Goal: Check status: Check status

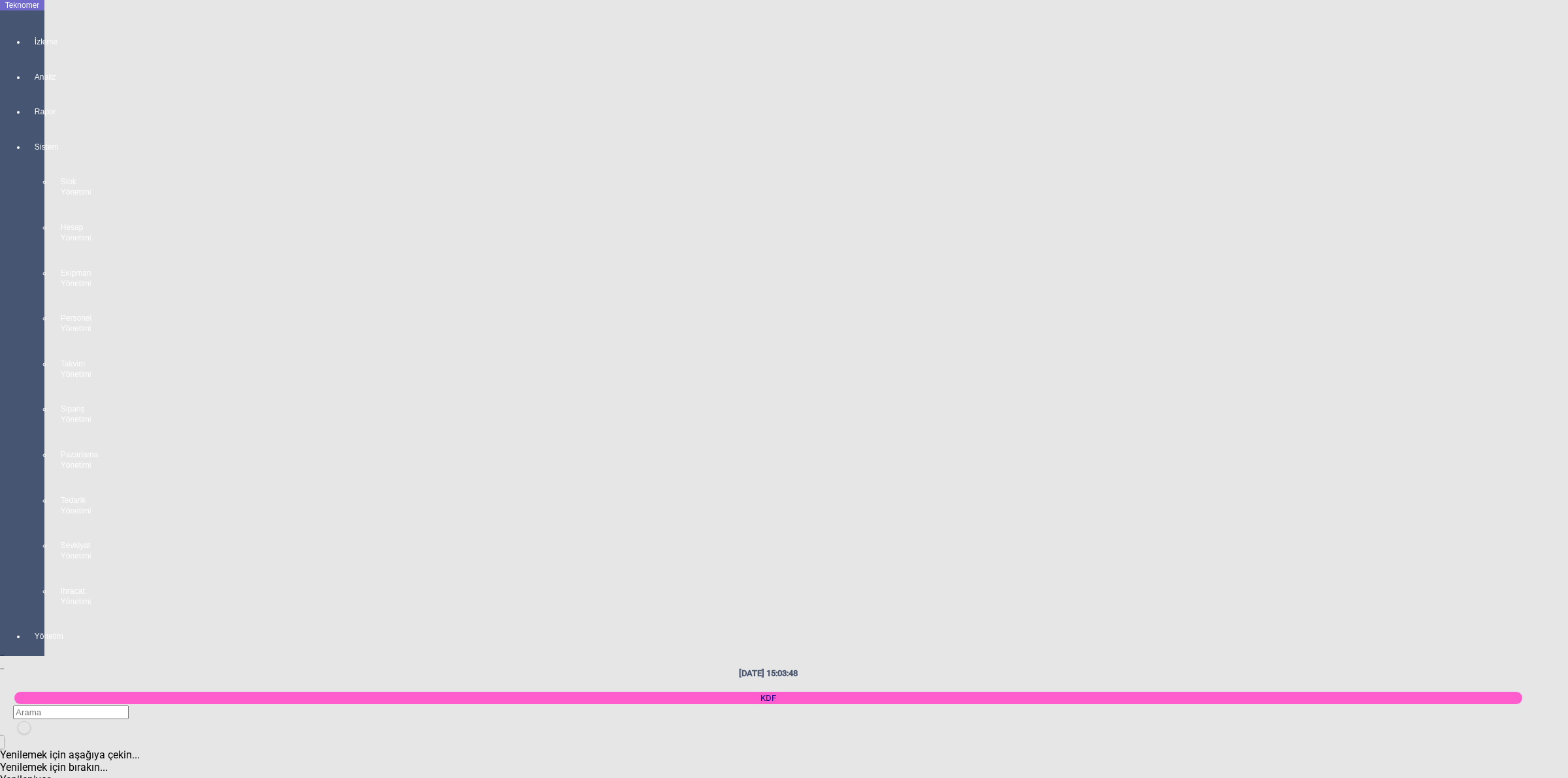
scroll to position [898, 0]
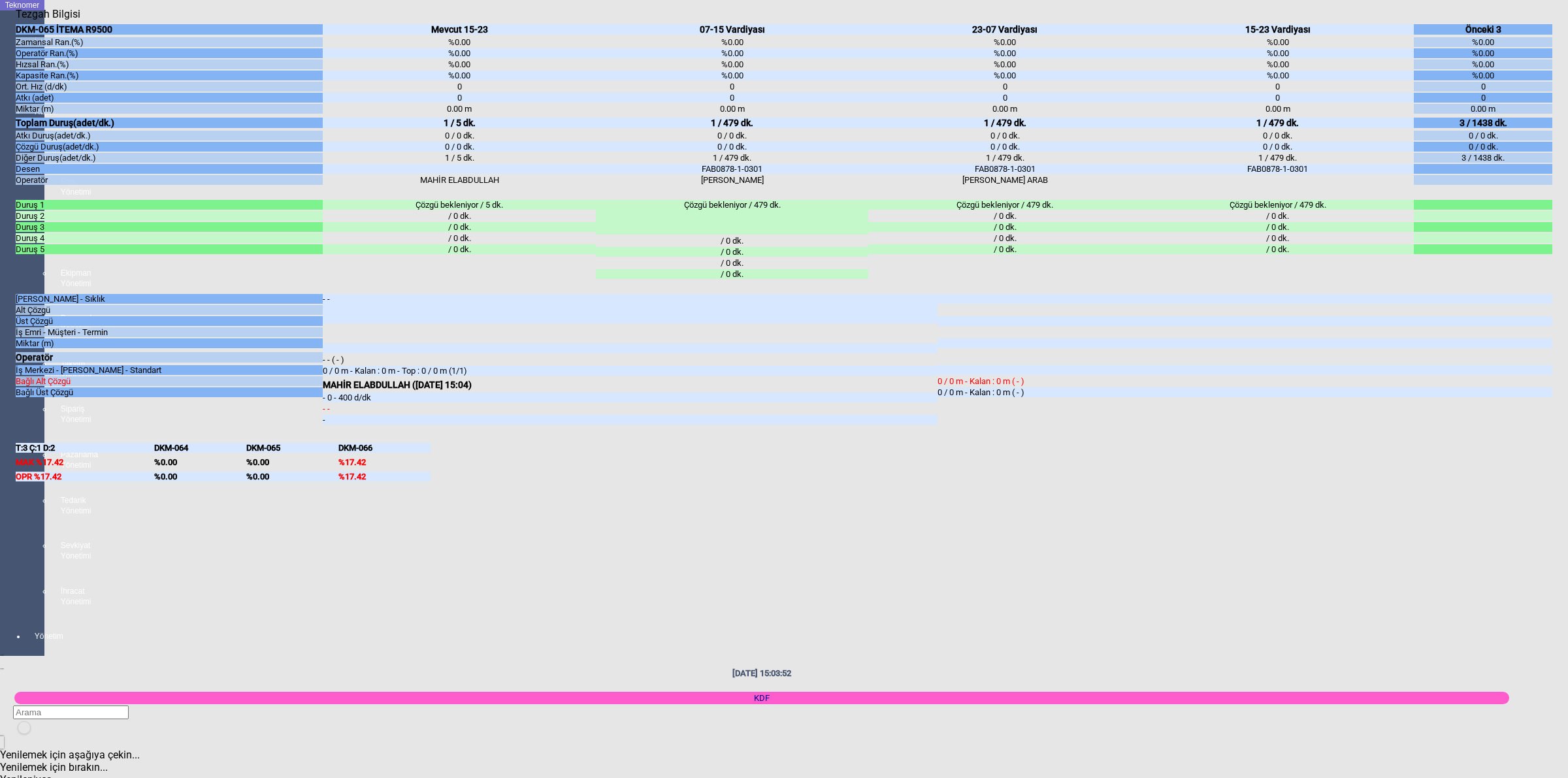
click at [1567, 493] on body "Teknomer İzleme Analiz Rapor Sistem Stok Yönetimi Hesap Yönetimi Ekipman Yöneti…" at bounding box center [784, 389] width 1568 height 778
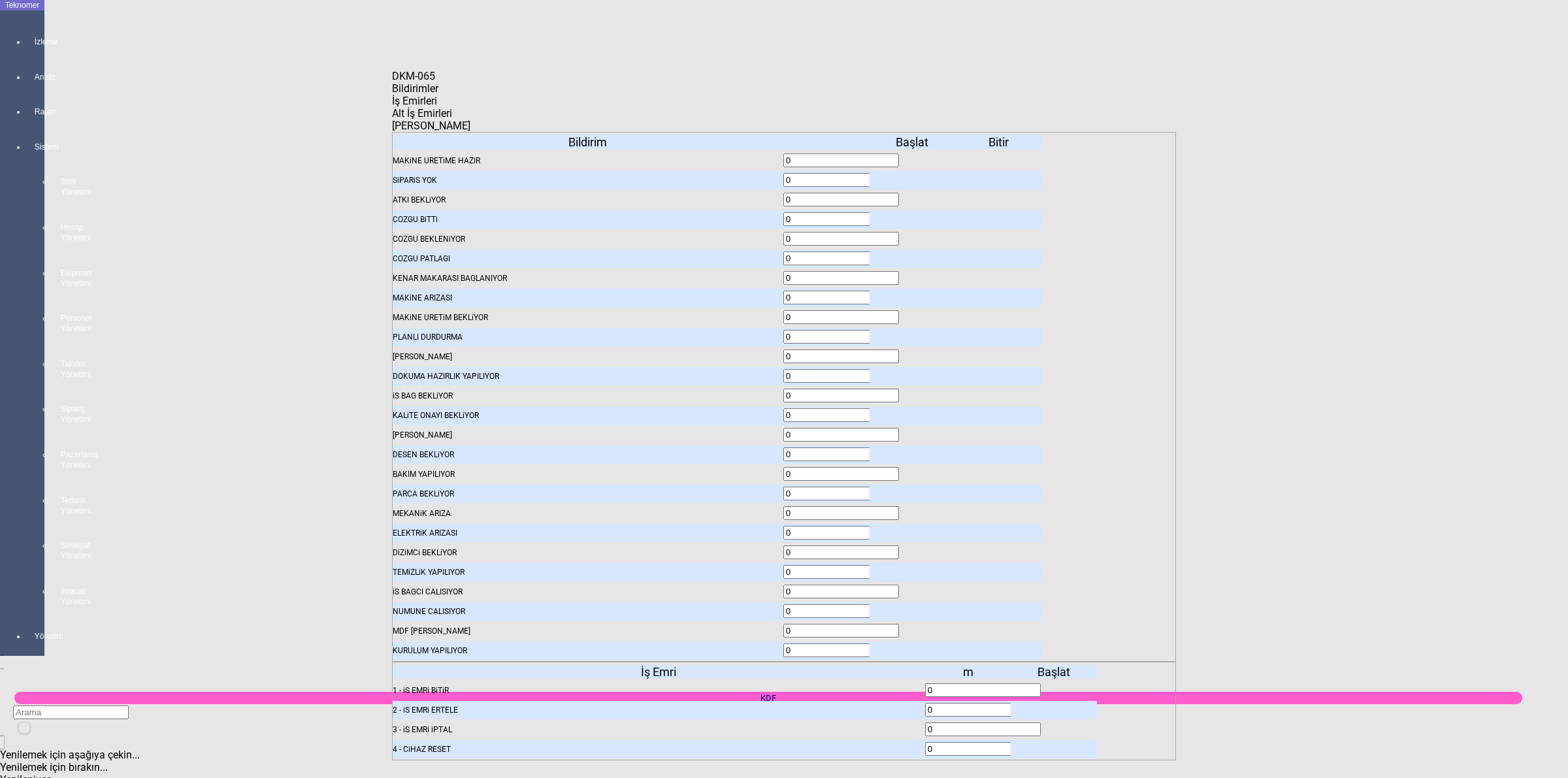
click at [1387, 308] on body "Teknomer İzleme Analiz Rapor Sistem Stok Yönetimi Hesap Yönetimi Ekipman Yöneti…" at bounding box center [784, 389] width 1568 height 778
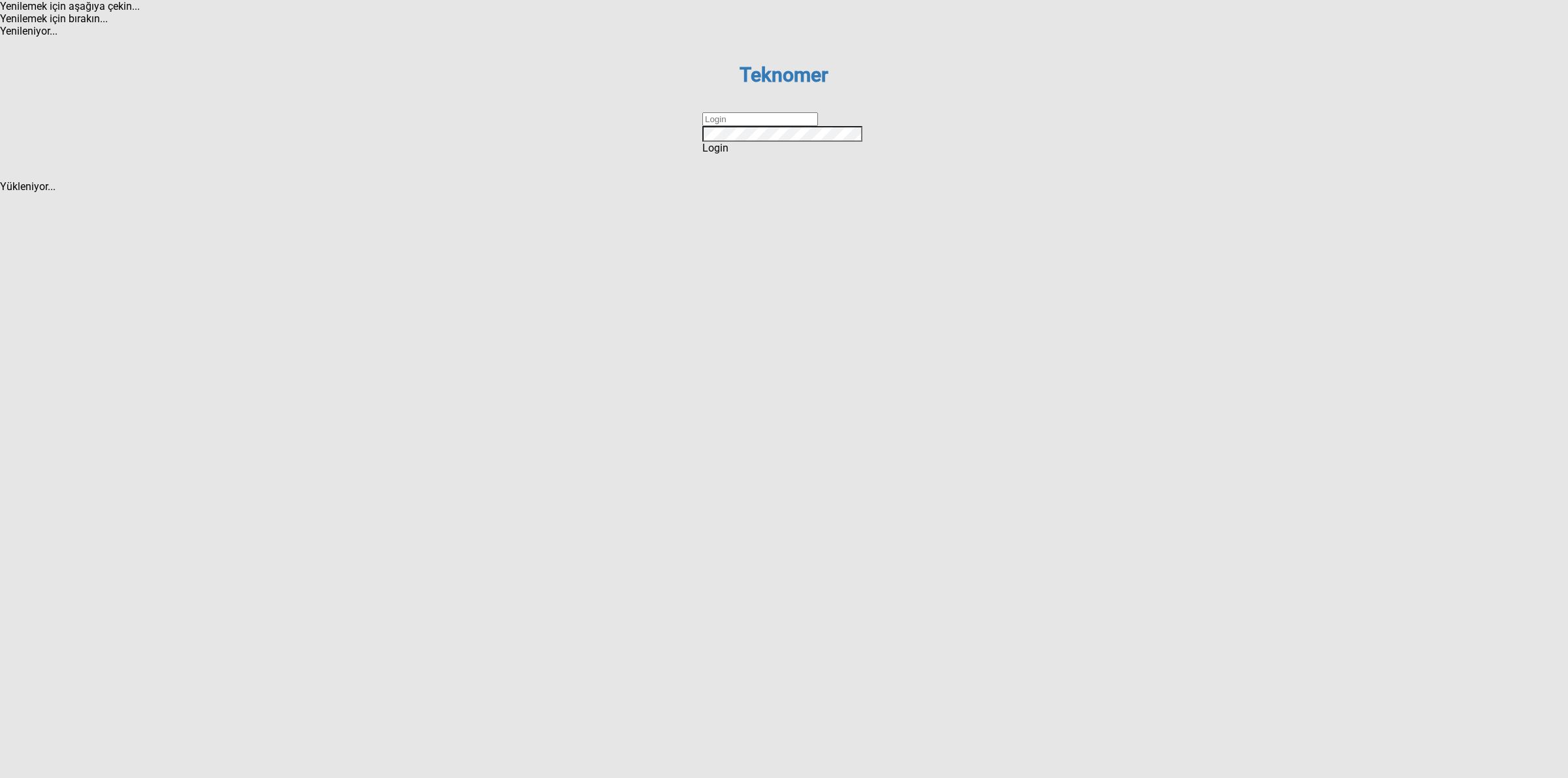
click at [749, 126] on input "text" at bounding box center [760, 119] width 116 height 14
type input "DİZEM"
click at [729, 154] on span "Login" at bounding box center [715, 148] width 26 height 12
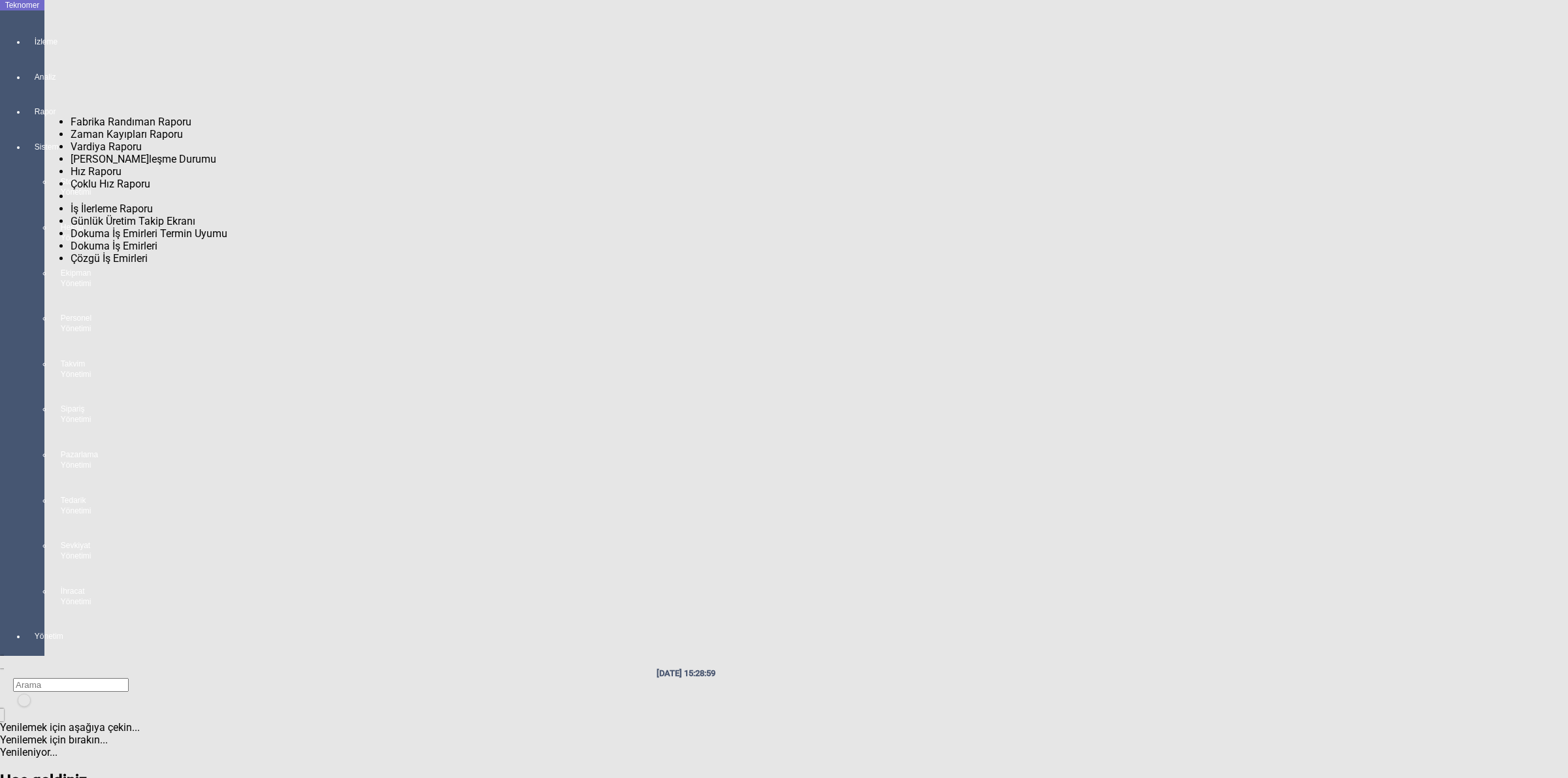
click at [26, 123] on div at bounding box center [35, 123] width 18 height 0
click at [117, 116] on span "Fabrika Randıman Raporu" at bounding box center [131, 122] width 121 height 12
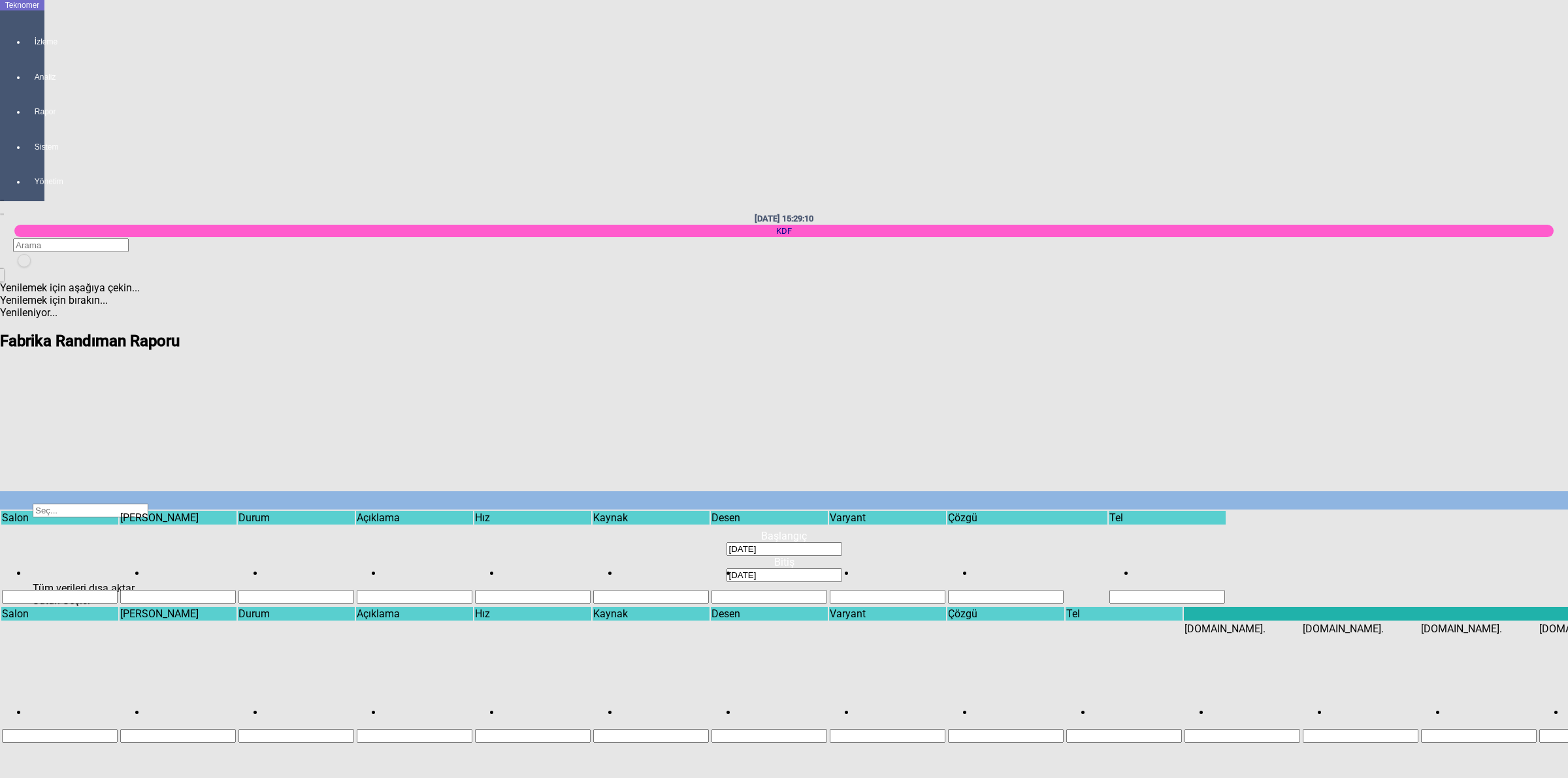
click at [1277, 556] on div "Select" at bounding box center [784, 556] width 1476 height 0
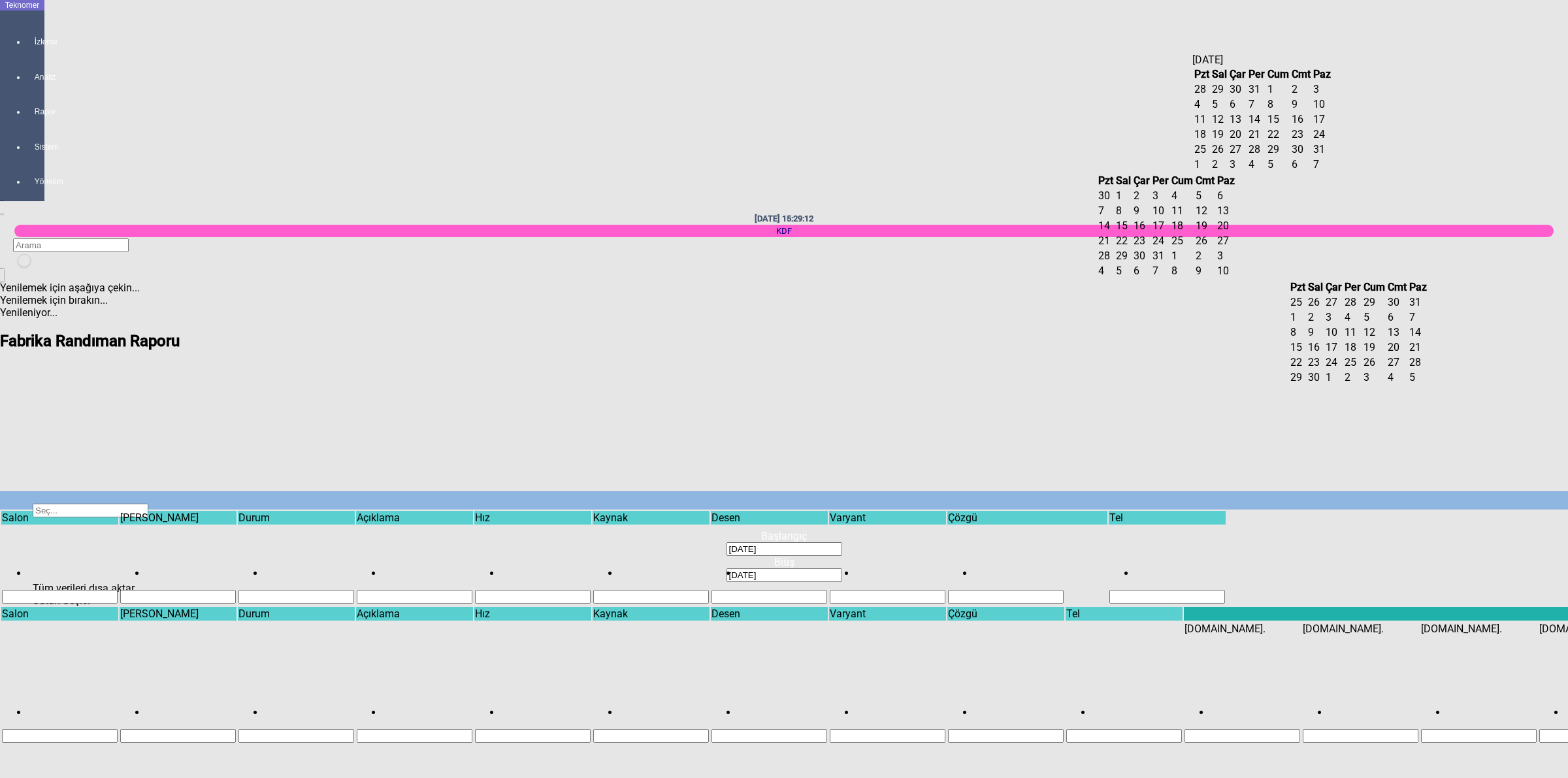
click at [1279, 125] on span "15" at bounding box center [1273, 119] width 12 height 12
type input "[DATE]"
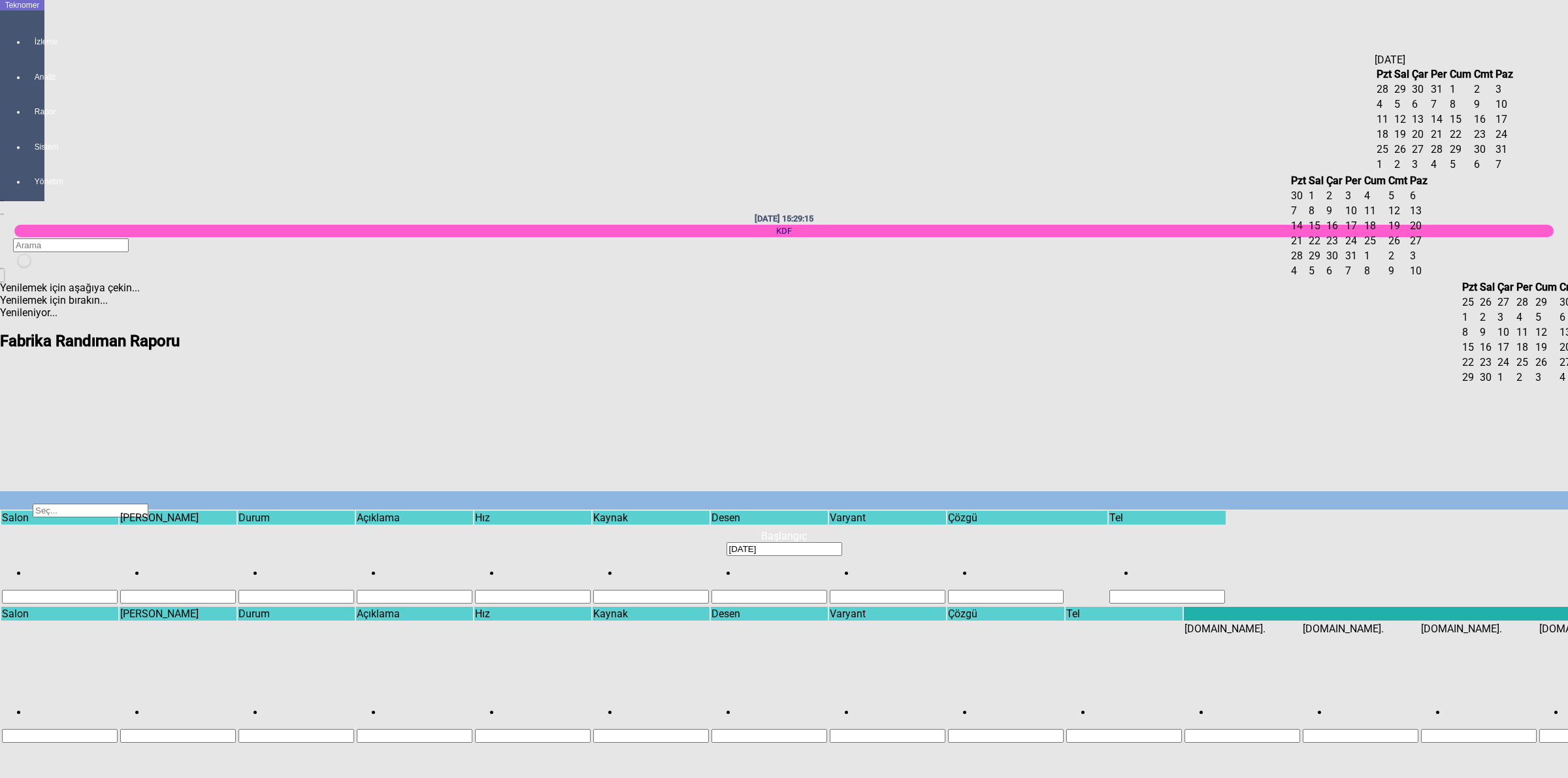
click at [1486, 125] on span "16" at bounding box center [1479, 119] width 12 height 12
type input "[DATE]"
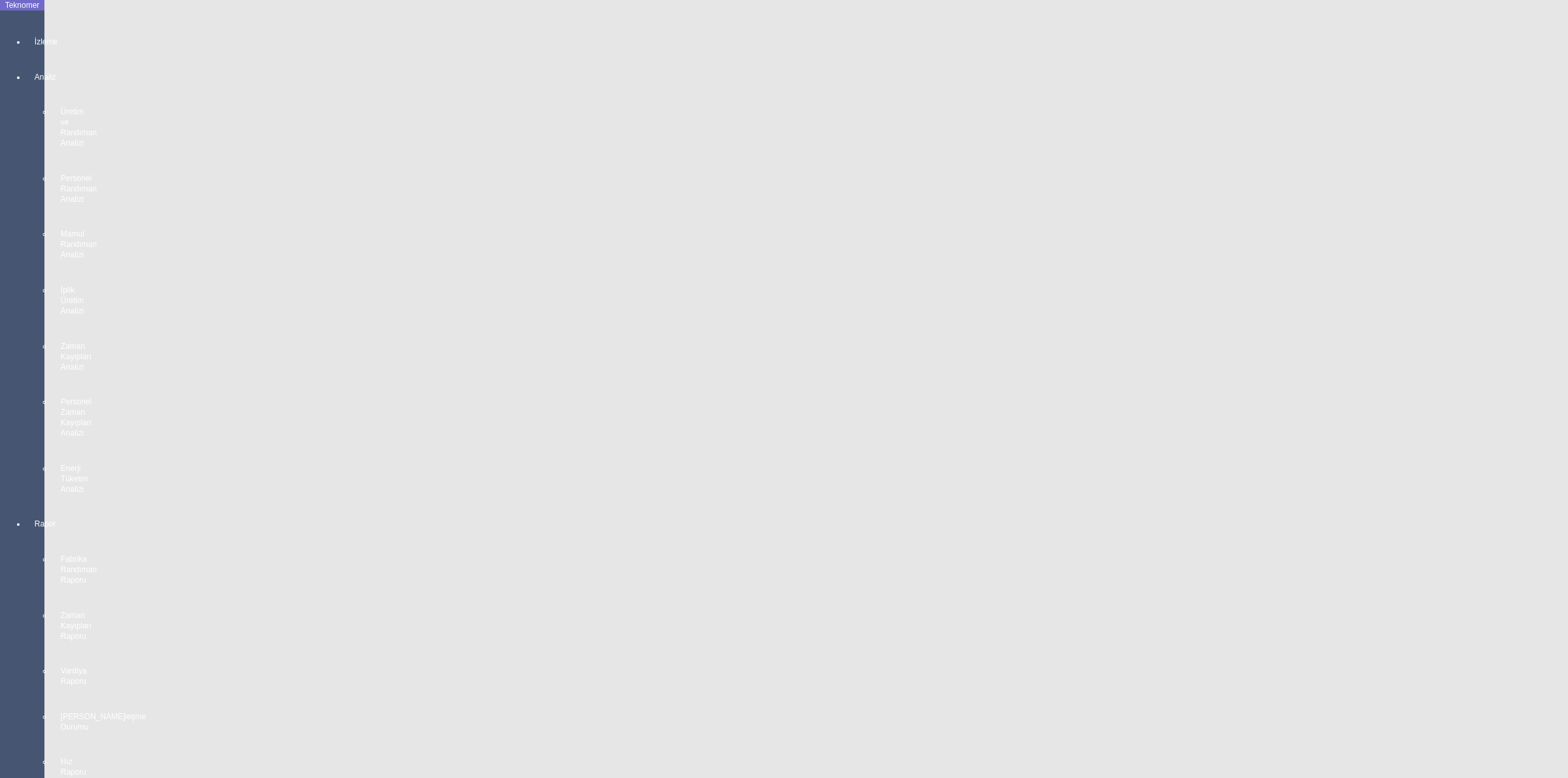
scroll to position [367, 0]
drag, startPoint x: 841, startPoint y: 709, endPoint x: 1013, endPoint y: 697, distance: 172.4
click at [1013, 697] on body "Teknomer İzleme Analiz Üretim ve Randıman Analizi Personel Randıman Analizi Mam…" at bounding box center [784, 389] width 1568 height 778
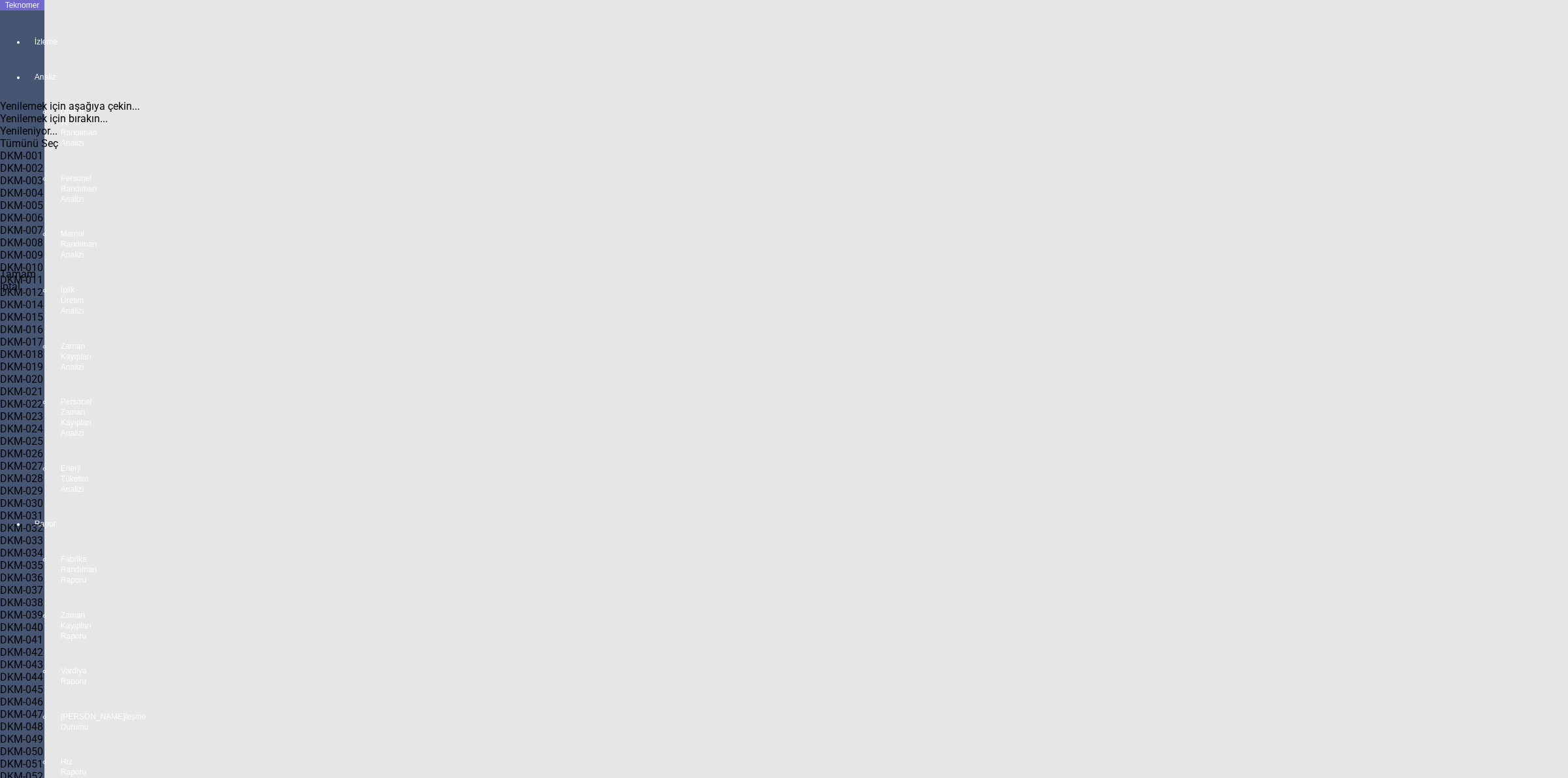
scroll to position [667, 0]
click at [54, 732] on div "DKM-049" at bounding box center [82, 738] width 165 height 12
click at [36, 280] on span "Tamam" at bounding box center [18, 274] width 36 height 12
type input "DKM-049"
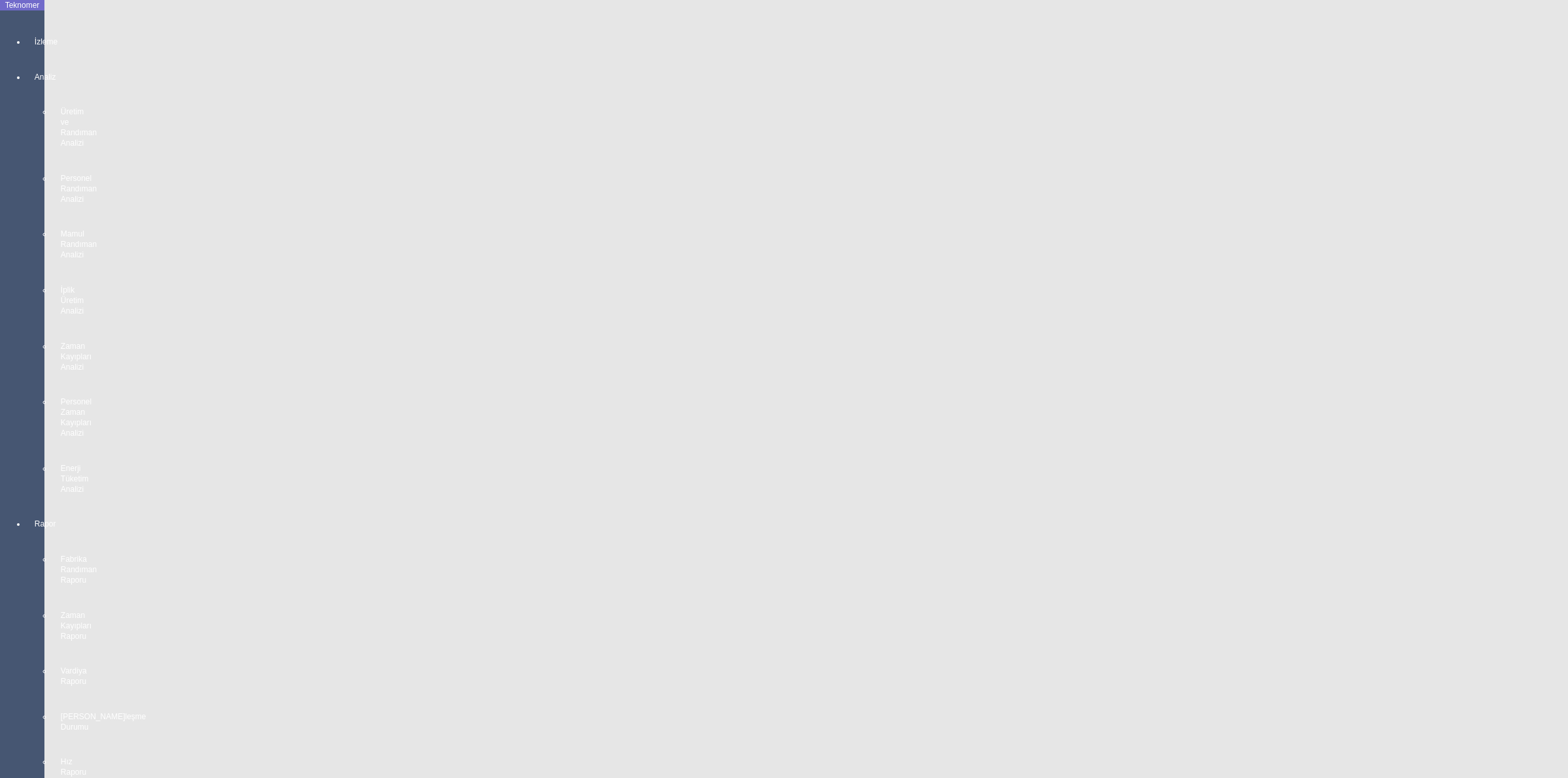
scroll to position [0, 226]
